Goal: Find specific page/section: Find specific page/section

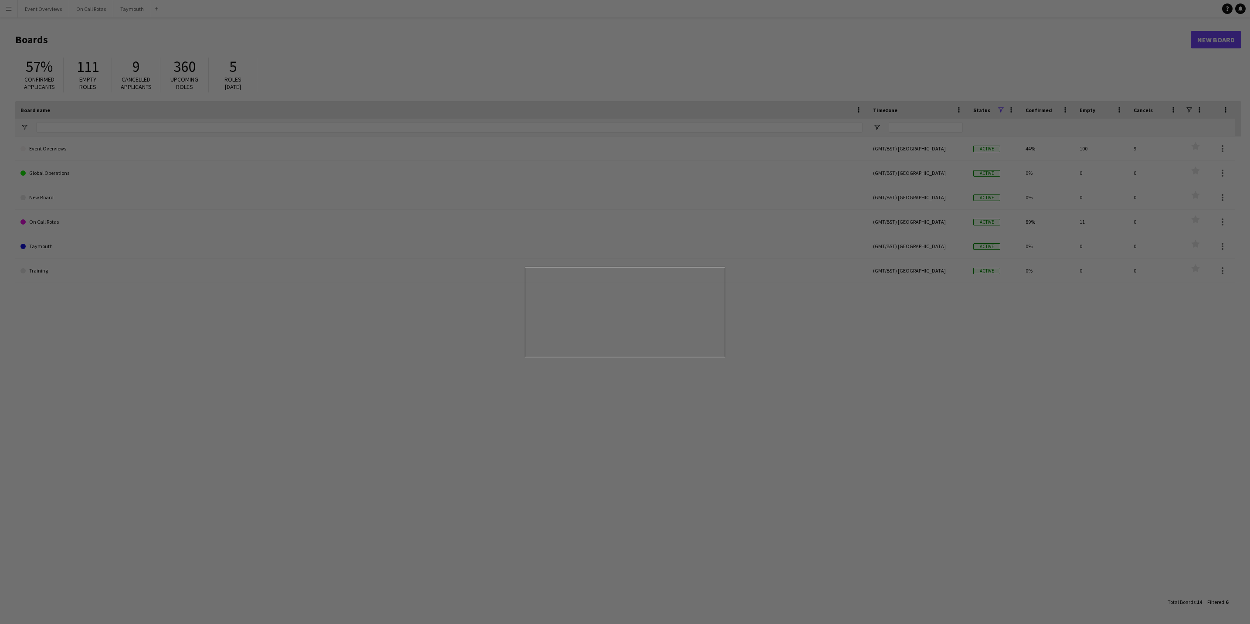
click at [34, 17] on div at bounding box center [631, 315] width 1263 height 630
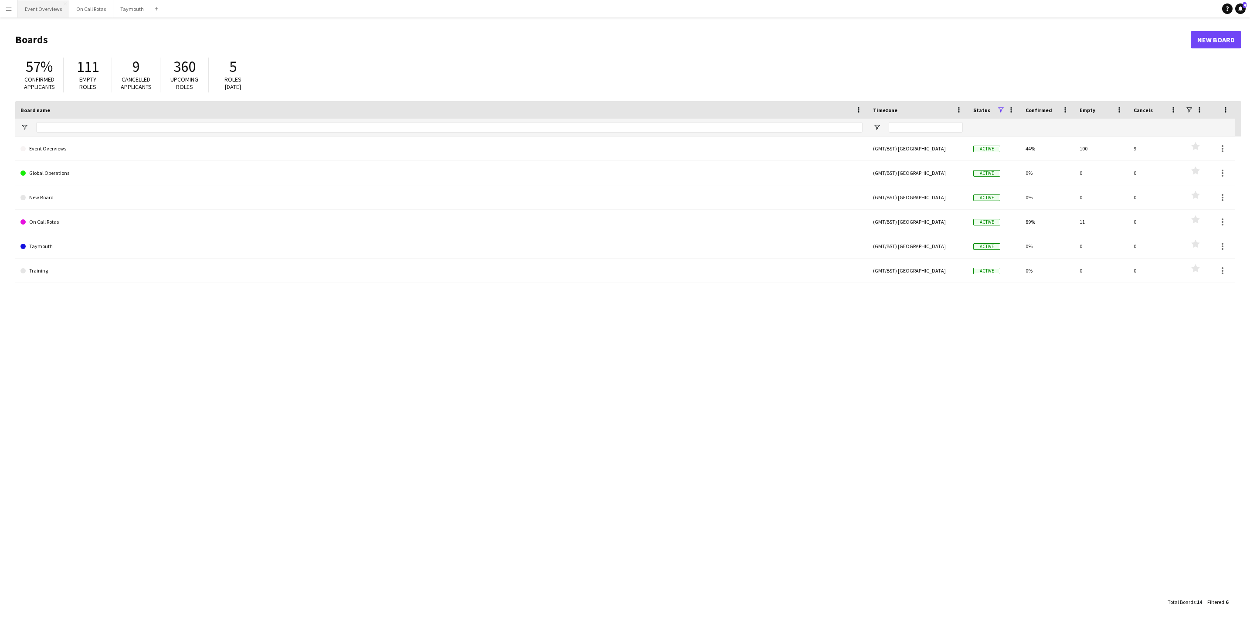
click at [50, 15] on button "Event Overviews Close" at bounding box center [43, 8] width 51 height 17
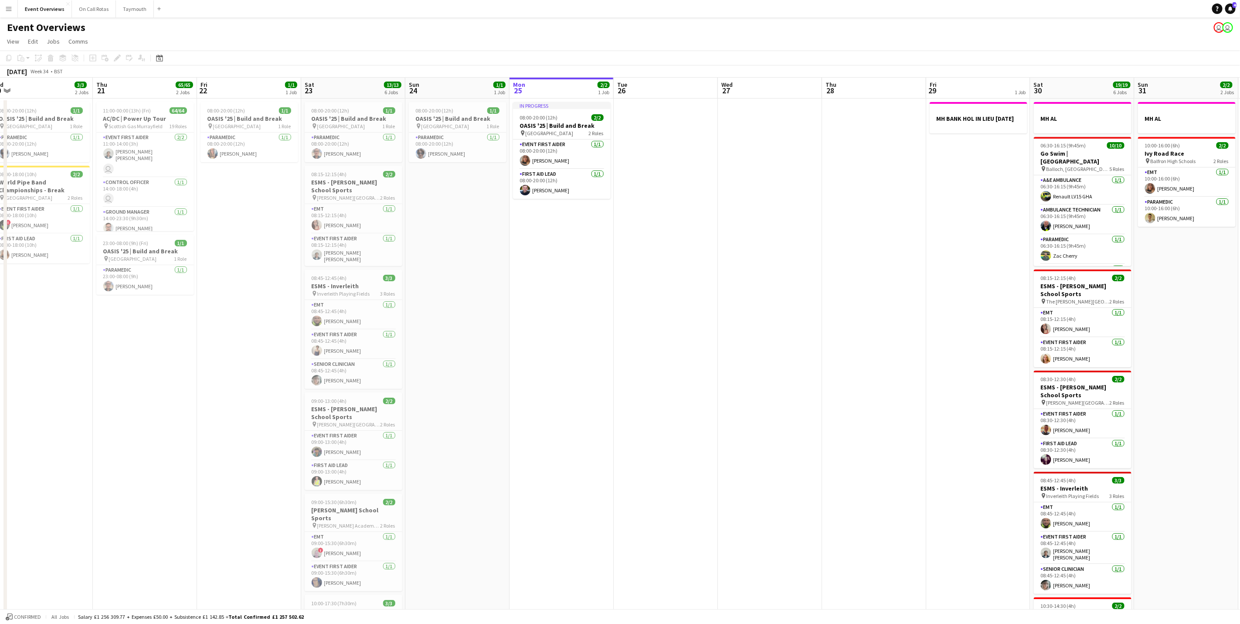
drag, startPoint x: 272, startPoint y: 320, endPoint x: 606, endPoint y: 367, distance: 336.8
click at [606, 367] on app-calendar-viewport "Mon 18 Tue 19 Wed 20 3/3 2 Jobs Thu 21 65/65 2 Jobs Fri 22 1/1 1 Job Sat 23 13/…" at bounding box center [620, 411] width 1240 height 666
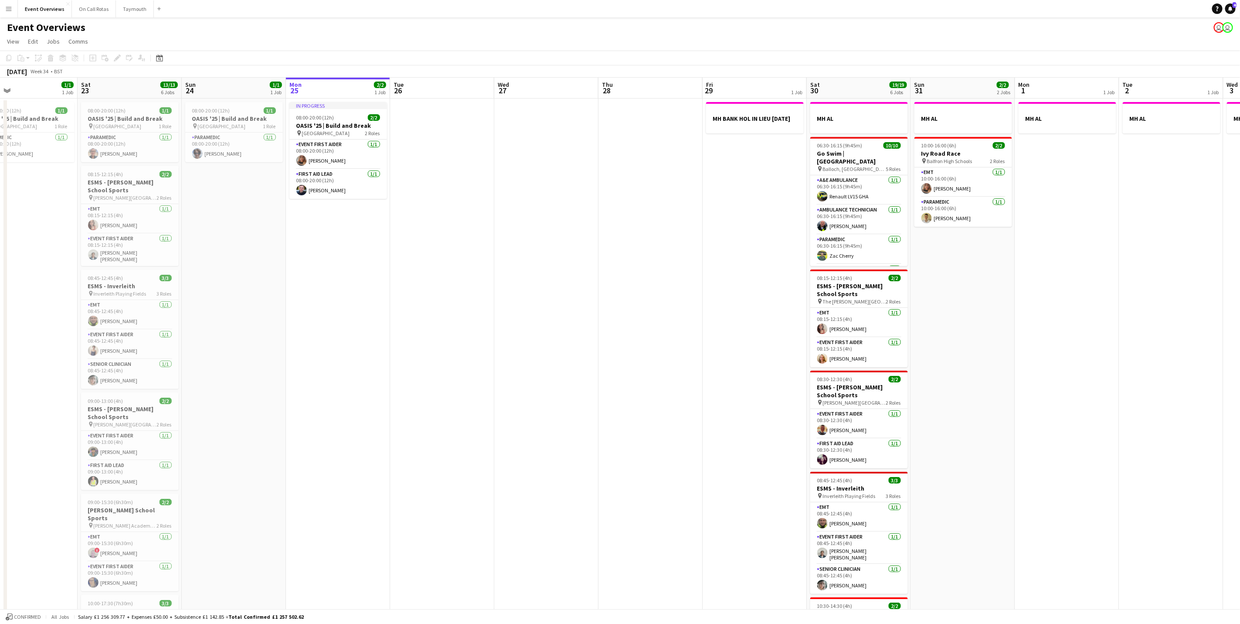
click at [517, 307] on app-calendar-viewport "Tue 19 4/4 3 Jobs Wed 20 3/3 2 Jobs Thu 21 65/65 2 Jobs Fri 22 1/1 1 Job Sat 23…" at bounding box center [620, 411] width 1240 height 666
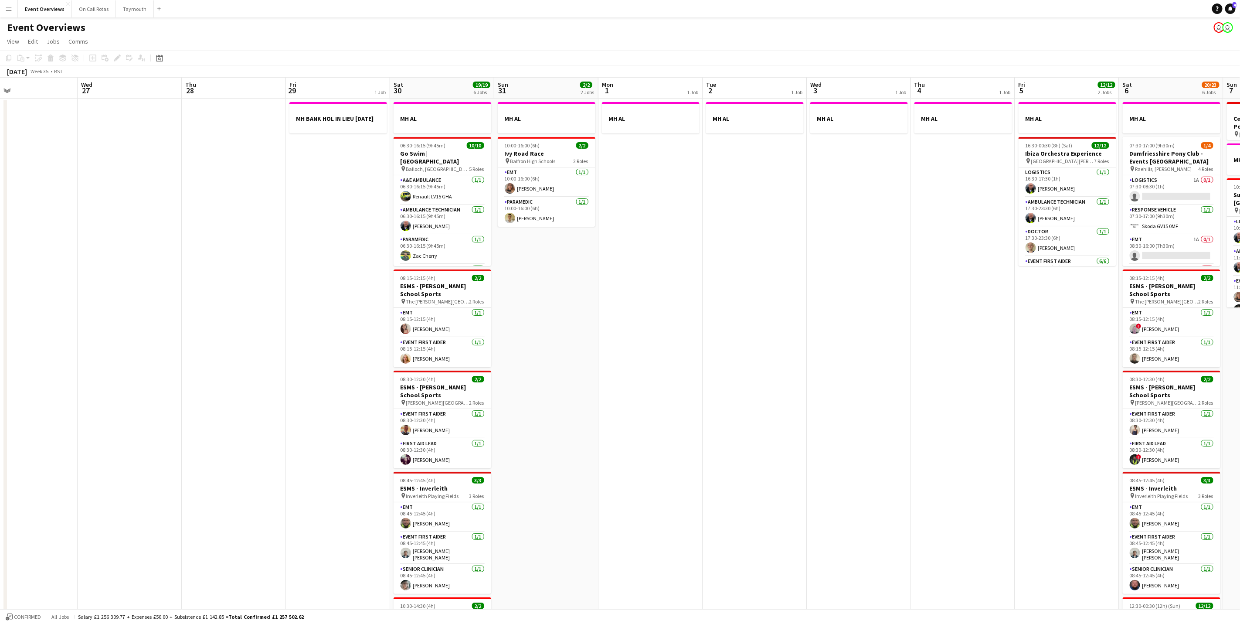
scroll to position [0, 263]
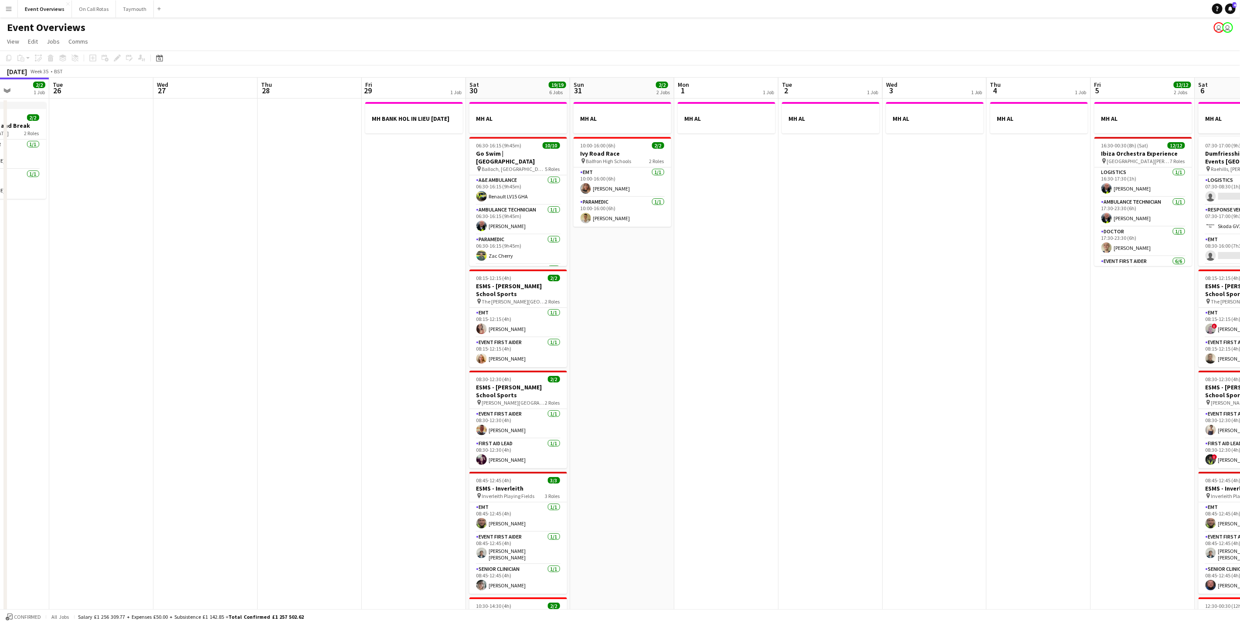
drag, startPoint x: 679, startPoint y: 329, endPoint x: 337, endPoint y: 295, distance: 343.0
click at [337, 295] on app-calendar-viewport "Sat 23 13/13 6 Jobs Sun 24 1/1 1 Job Mon 25 2/2 1 Job Tue 26 Wed 27 Thu 28 Fri …" at bounding box center [620, 411] width 1240 height 666
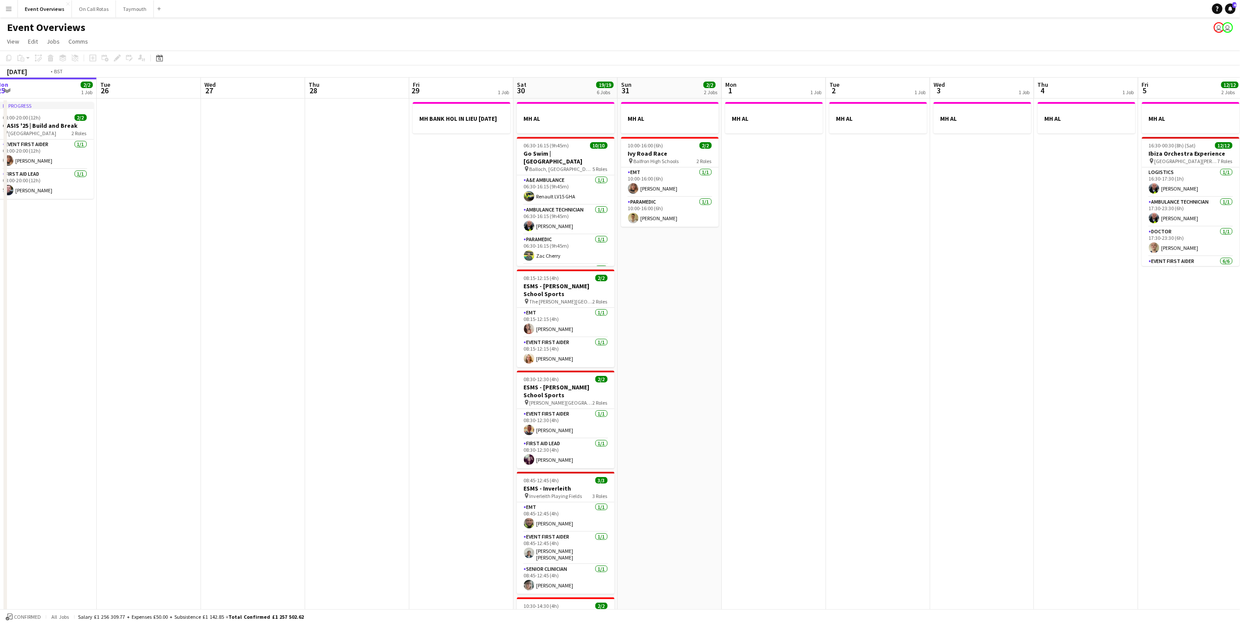
scroll to position [0, 276]
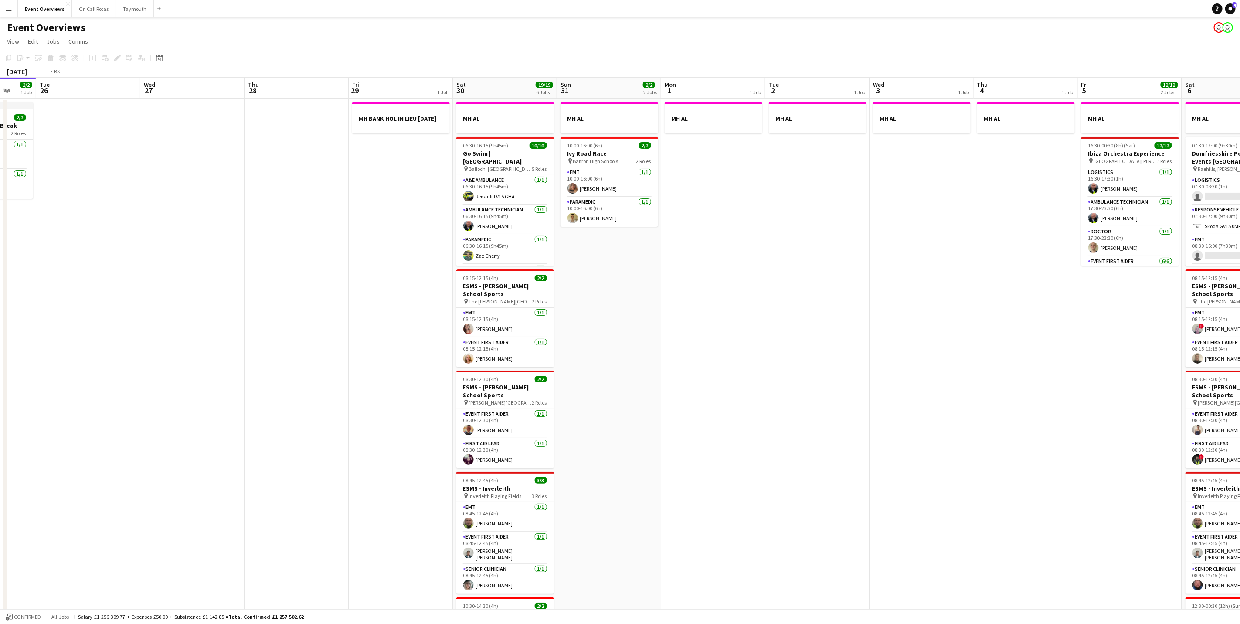
drag, startPoint x: 910, startPoint y: 336, endPoint x: 1088, endPoint y: 345, distance: 178.5
click at [1088, 345] on app-calendar-viewport "Sat 23 13/13 6 Jobs Sun 24 1/1 1 Job Mon 25 2/2 1 Job Tue 26 Wed 27 Thu 28 Fri …" at bounding box center [620, 411] width 1240 height 666
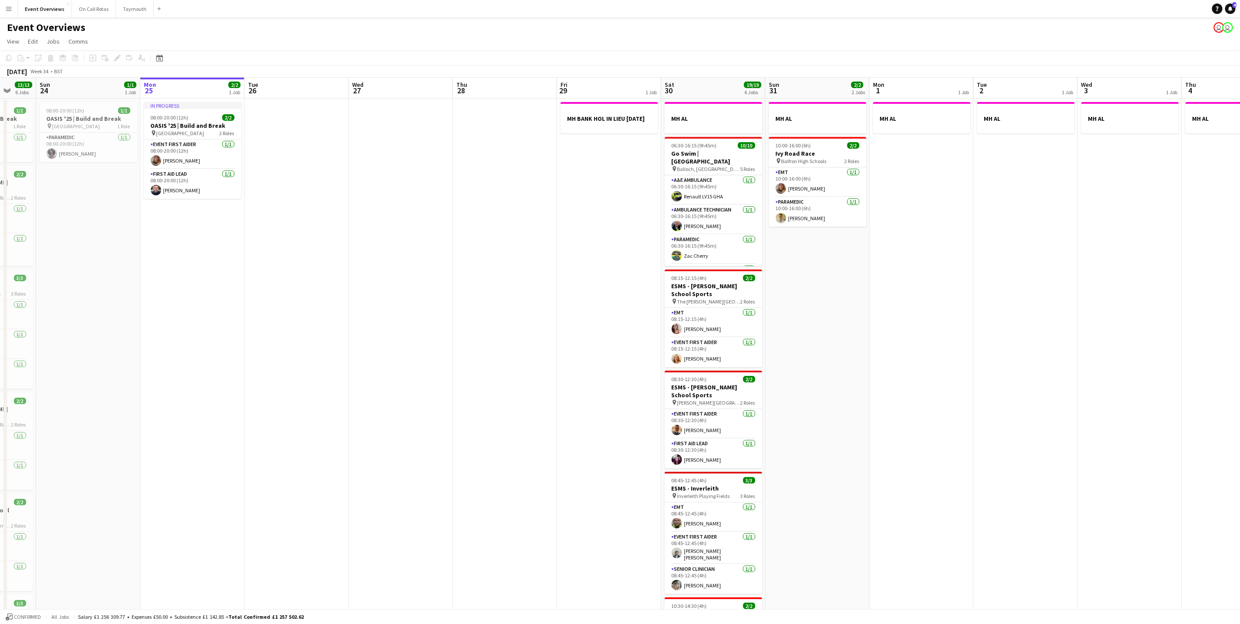
scroll to position [0, 211]
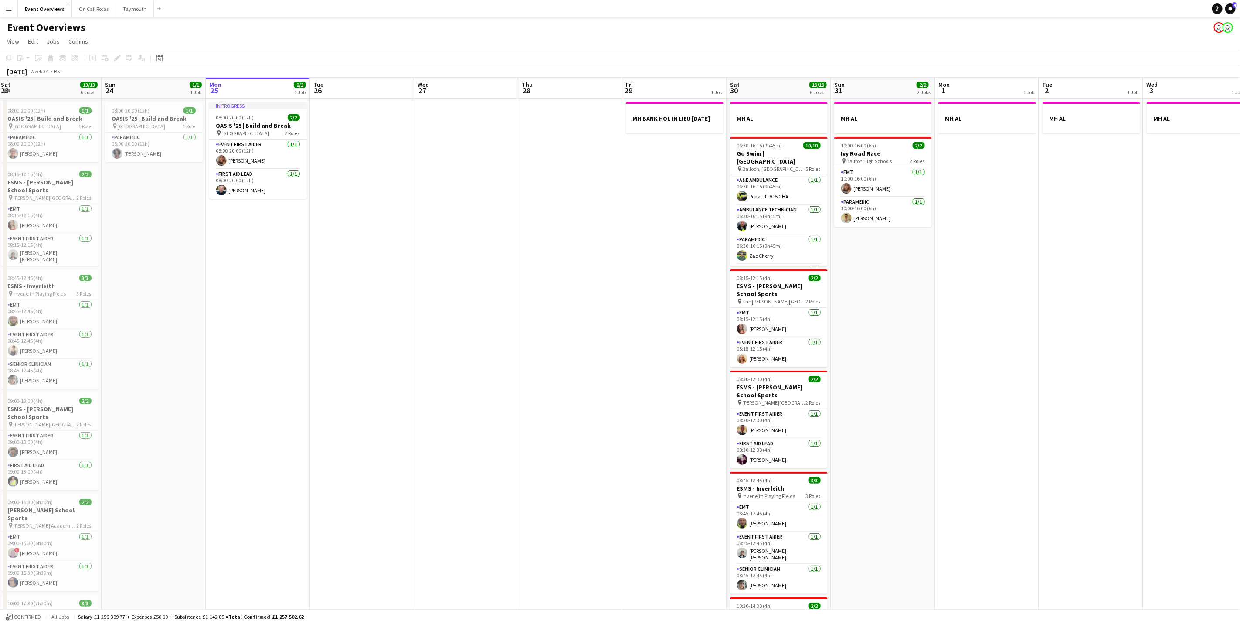
drag, startPoint x: 844, startPoint y: 421, endPoint x: 891, endPoint y: 414, distance: 47.2
click at [891, 414] on app-calendar-viewport "Thu 21 65/65 2 Jobs Fri 22 1/1 1 Job Sat 23 13/13 6 Jobs Sun 24 1/1 1 Job Mon 2…" at bounding box center [620, 411] width 1240 height 666
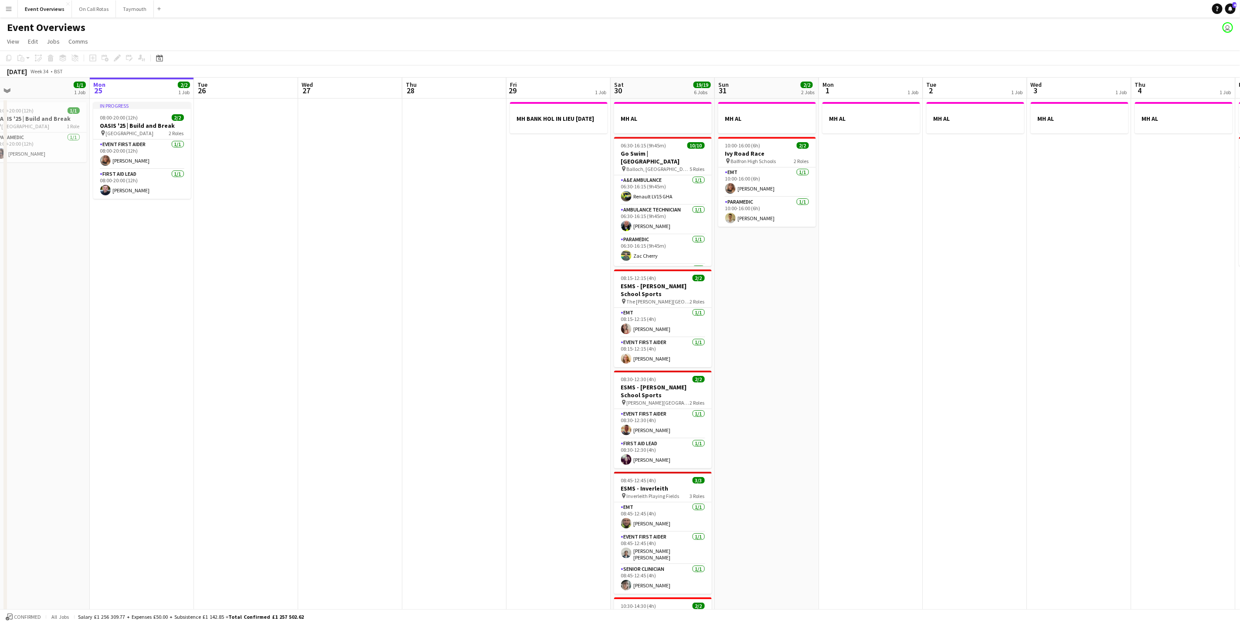
scroll to position [0, 327]
drag, startPoint x: 670, startPoint y: 365, endPoint x: 564, endPoint y: 365, distance: 106.4
click at [564, 365] on app-calendar-viewport "Thu 21 65/65 2 Jobs Fri 22 1/1 1 Job Sat 23 13/13 6 Jobs Sun 24 1/1 1 Job Mon 2…" at bounding box center [620, 411] width 1240 height 666
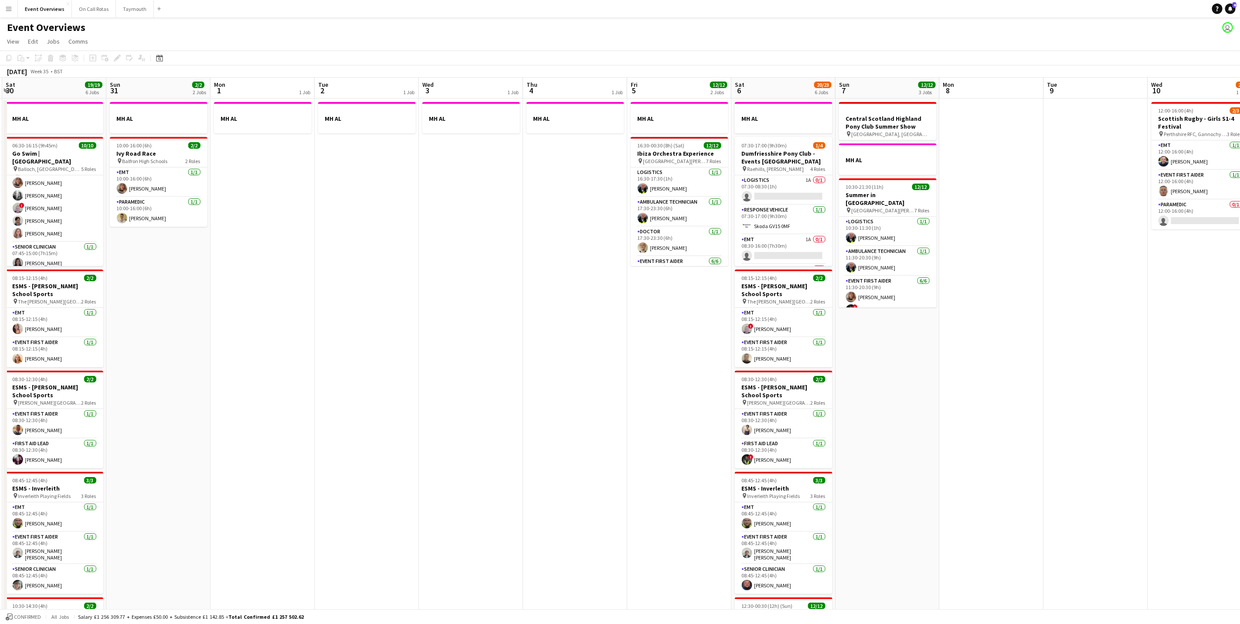
scroll to position [0, 319]
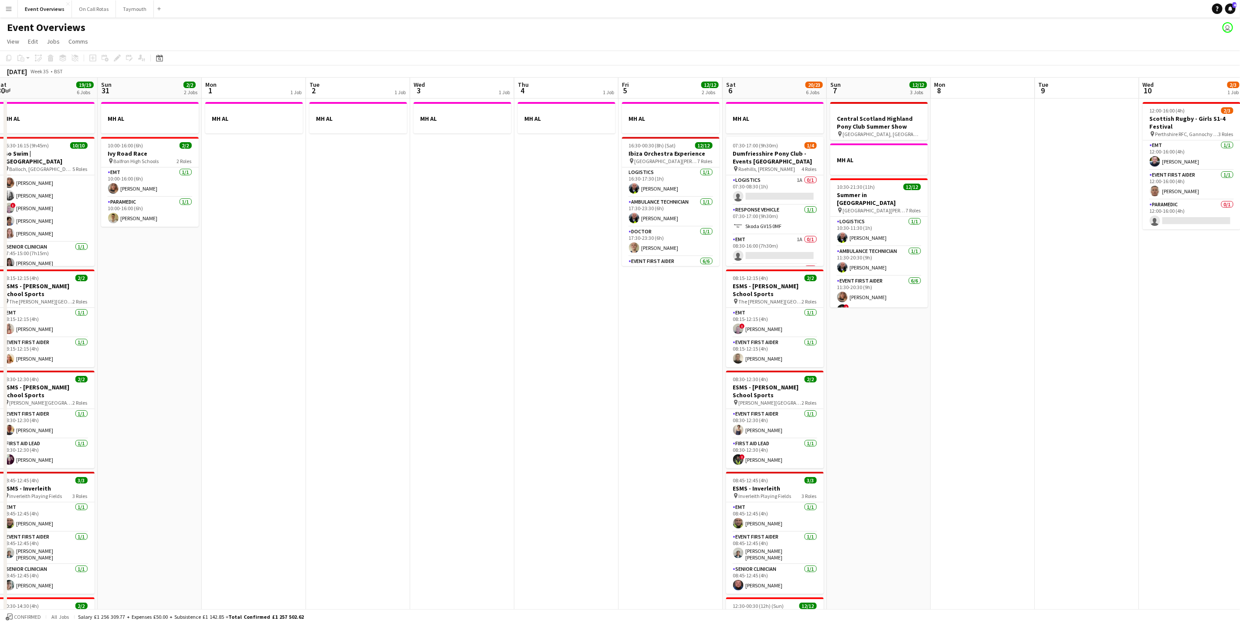
drag, startPoint x: 1142, startPoint y: 272, endPoint x: 525, endPoint y: 355, distance: 622.3
click at [525, 355] on app-calendar-viewport "Wed 27 Thu 28 Fri 29 1 Job Sat 30 19/19 6 Jobs Sun 31 2/2 2 Jobs Mon 1 1 Job Tu…" at bounding box center [620, 411] width 1240 height 666
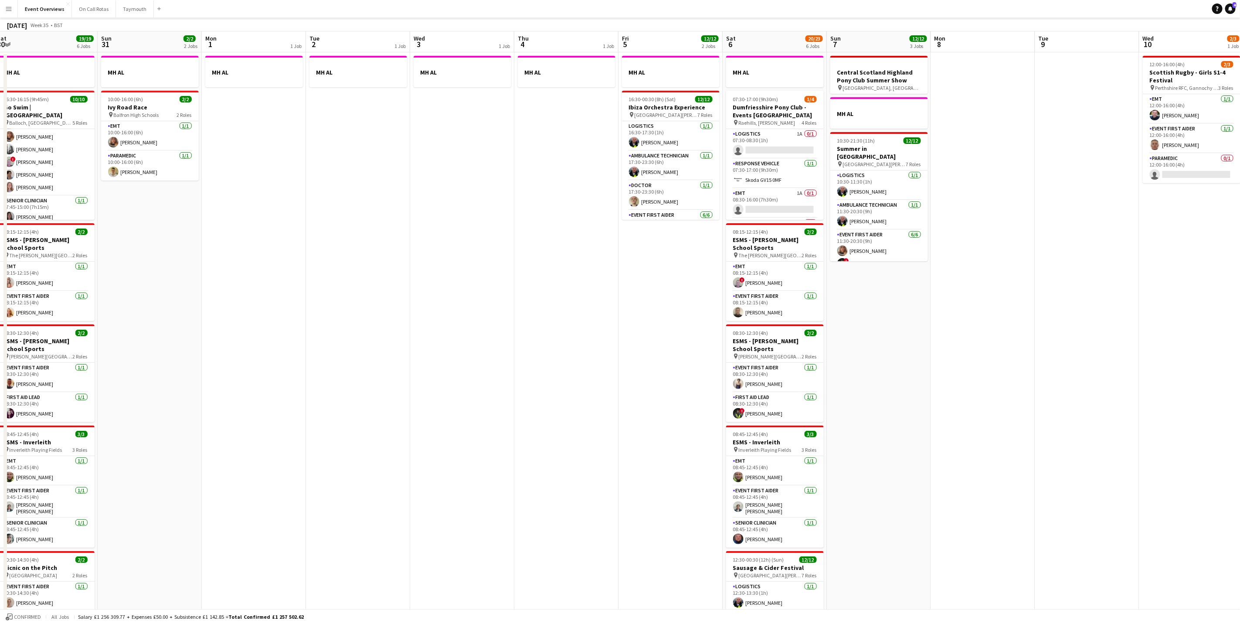
scroll to position [0, 0]
